Goal: Transaction & Acquisition: Purchase product/service

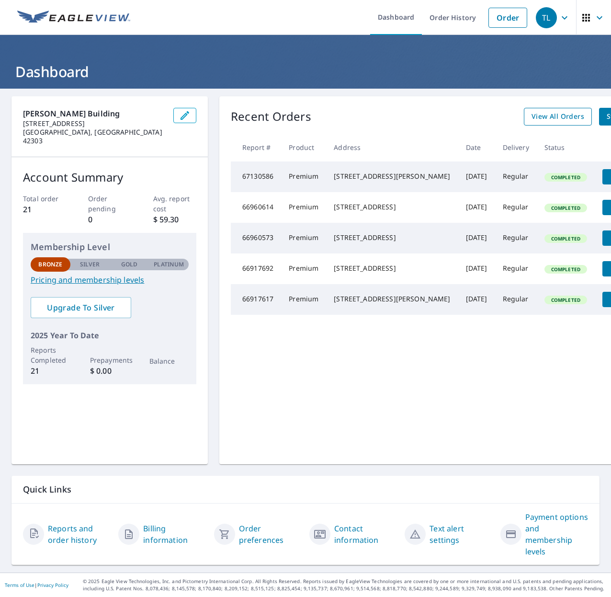
click at [532, 117] on span "View All Orders" at bounding box center [558, 117] width 53 height 12
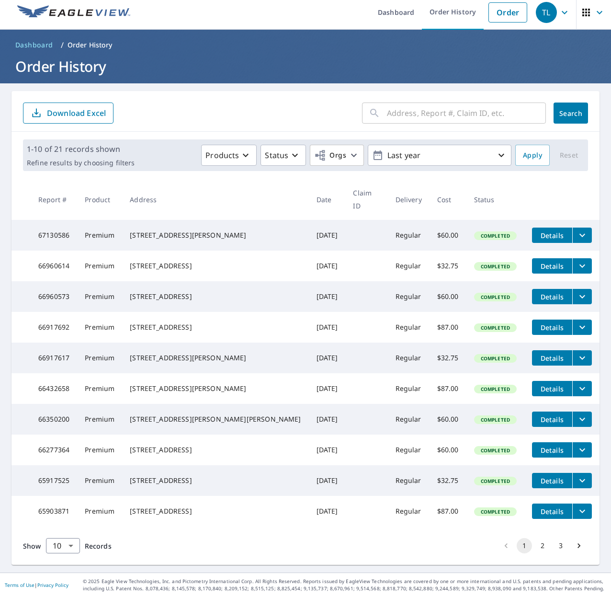
scroll to position [31, 0]
click at [543, 546] on button "2" at bounding box center [542, 545] width 15 height 15
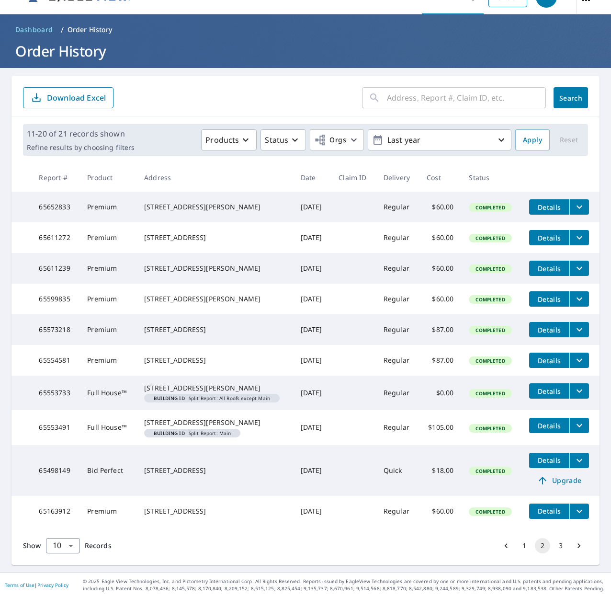
scroll to position [66, 0]
drag, startPoint x: 559, startPoint y: 544, endPoint x: 546, endPoint y: 531, distance: 18.0
click at [559, 544] on button "3" at bounding box center [560, 545] width 15 height 15
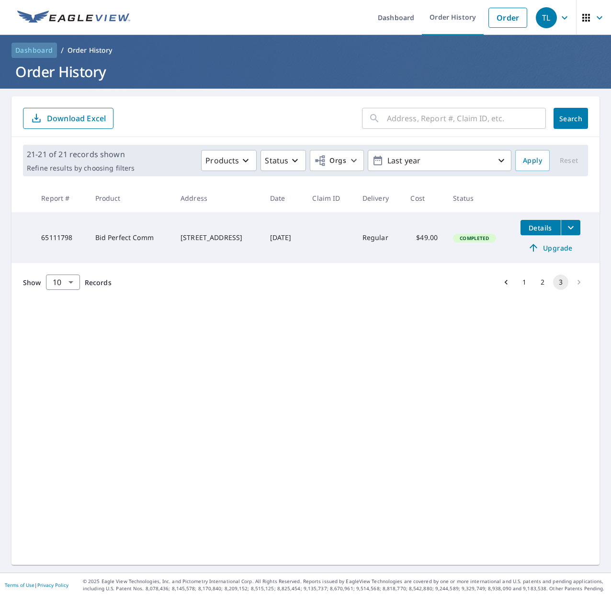
click at [38, 47] on span "Dashboard" at bounding box center [34, 51] width 38 height 10
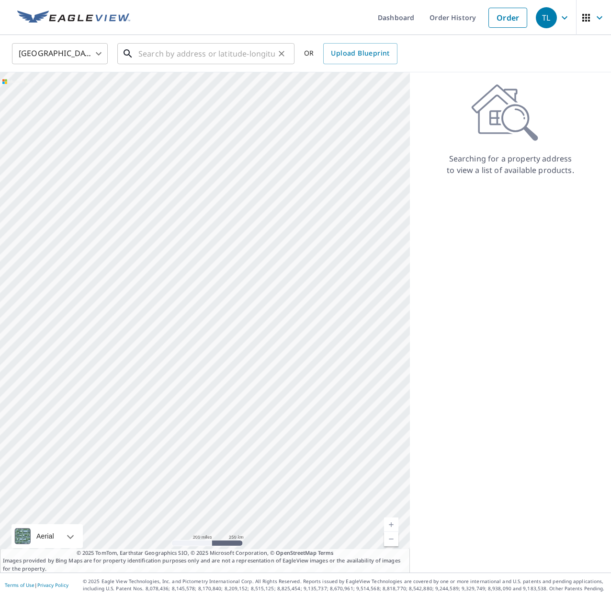
click at [157, 57] on input "text" at bounding box center [206, 53] width 137 height 27
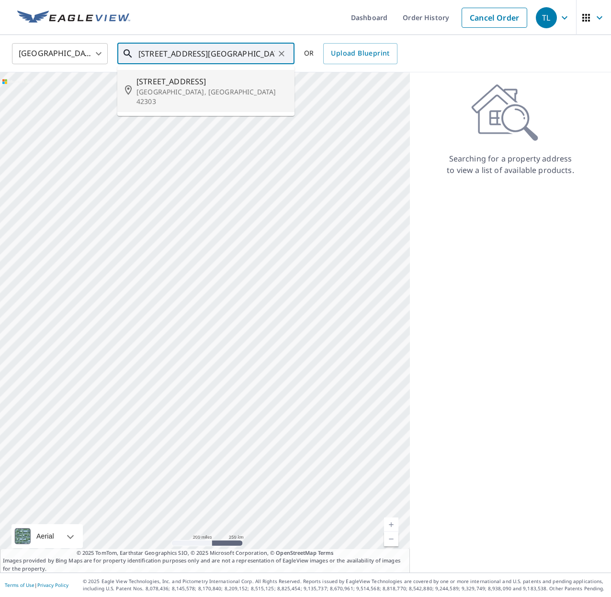
click at [168, 91] on p "[GEOGRAPHIC_DATA], [GEOGRAPHIC_DATA] 42303" at bounding box center [212, 96] width 150 height 19
type input "[STREET_ADDRESS]"
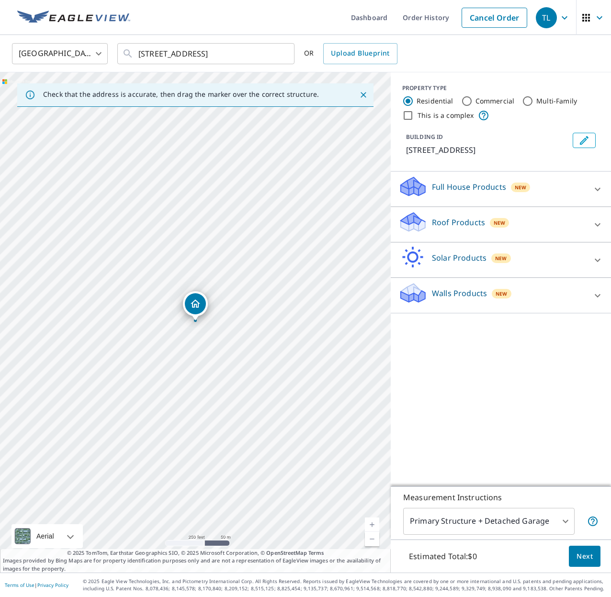
click at [376, 527] on link "Current Level 17, Zoom In" at bounding box center [372, 525] width 14 height 14
click at [376, 527] on link "Current Level 18, Zoom In" at bounding box center [372, 525] width 14 height 14
click at [376, 527] on link "Current Level 19, Zoom In" at bounding box center [372, 525] width 14 height 14
click at [373, 524] on link "Current Level 20, Zoom In Disabled" at bounding box center [372, 525] width 14 height 14
click at [599, 230] on icon at bounding box center [598, 225] width 12 height 12
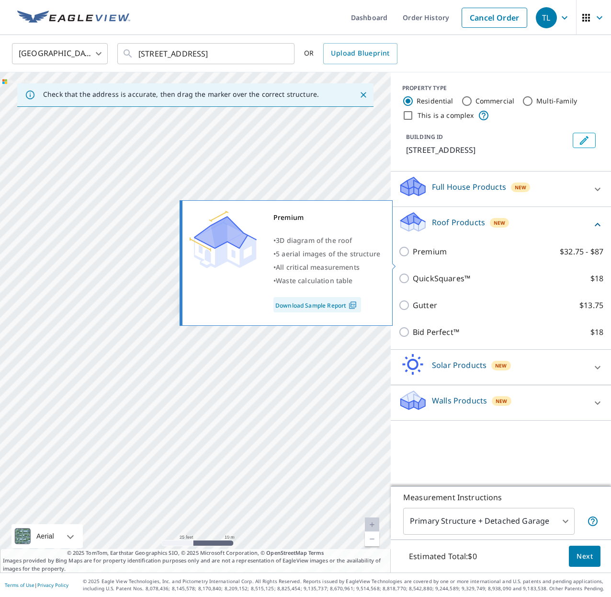
click at [406, 257] on input "Premium $32.75 - $87" at bounding box center [406, 252] width 14 height 12
checkbox input "true"
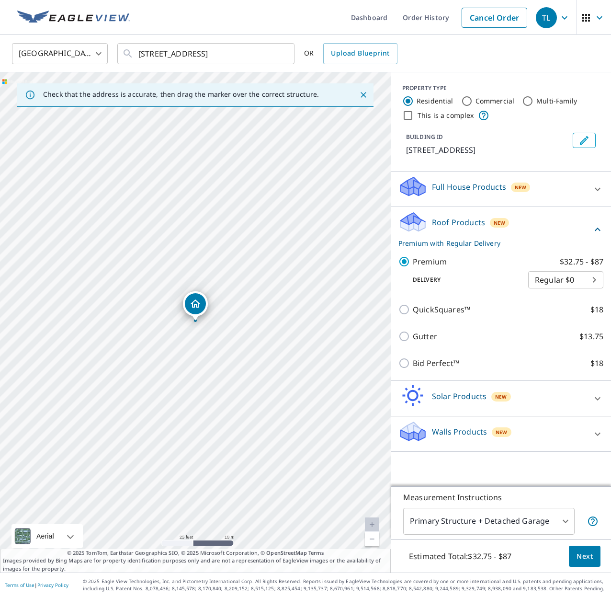
click at [588, 553] on span "Next" at bounding box center [585, 557] width 16 height 12
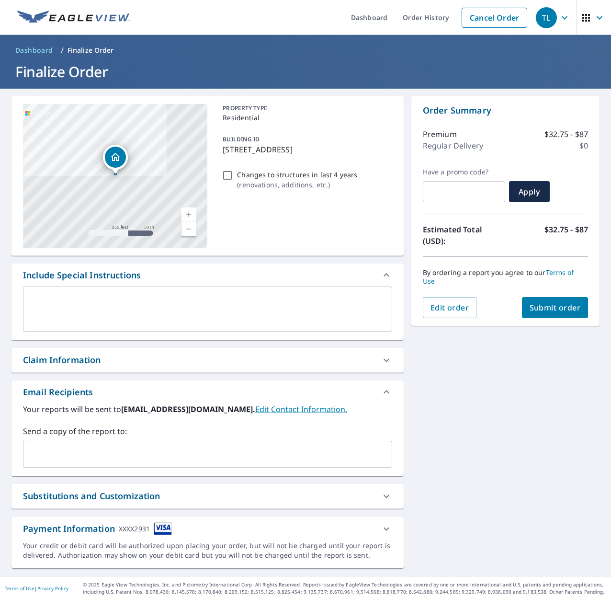
click at [562, 302] on span "Submit order" at bounding box center [555, 307] width 51 height 11
